Goal: Navigation & Orientation: Find specific page/section

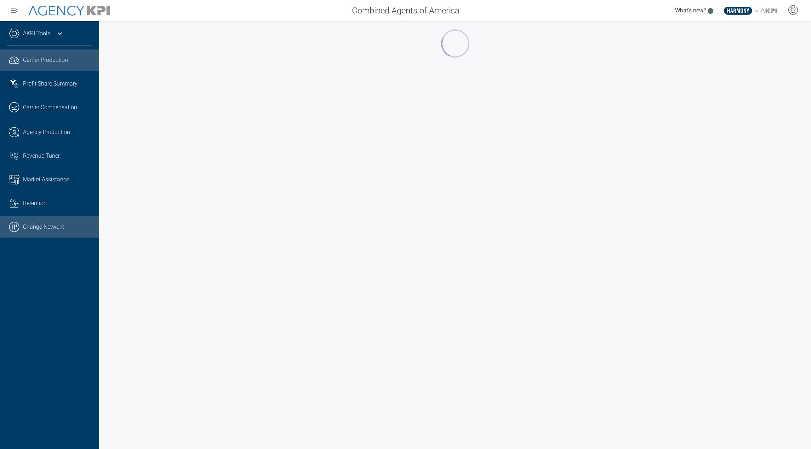
click at [62, 233] on link ".cls-1{fill:none;stroke:#000;stroke-linecap:round;stroke-linejoin:round;stroke-…" at bounding box center [49, 227] width 99 height 21
click at [793, 9] on icon at bounding box center [793, 8] width 4 height 1
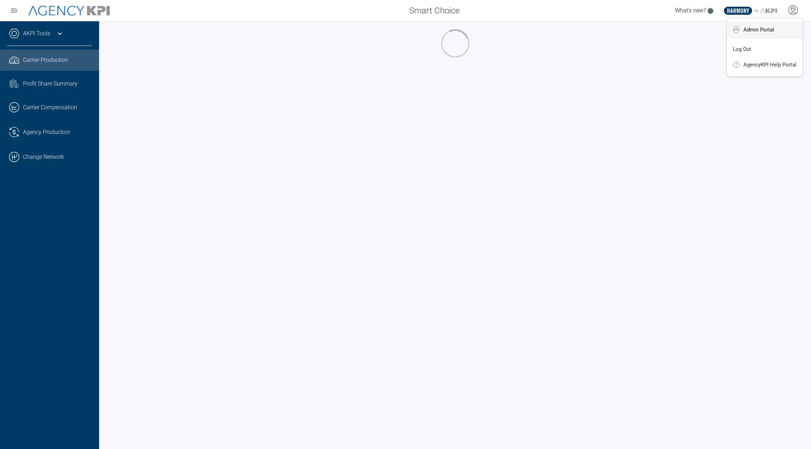
click at [778, 31] on li "Admin Portal" at bounding box center [765, 30] width 76 height 16
click at [237, 66] on iframe at bounding box center [455, 235] width 698 height 414
click at [796, 12] on icon at bounding box center [792, 10] width 11 height 11
click at [791, 13] on icon at bounding box center [792, 10] width 11 height 11
click at [768, 33] on span "Admin Portal" at bounding box center [758, 30] width 31 height 6
